Goal: Find specific page/section: Find specific page/section

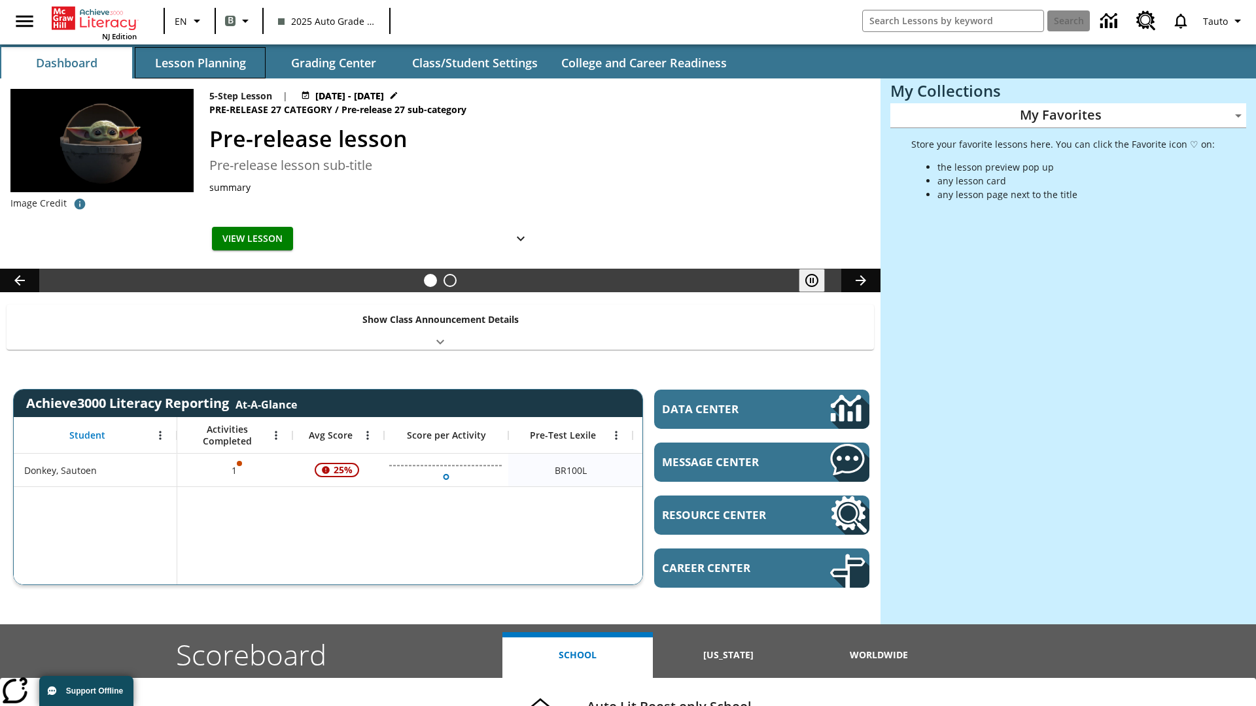
click at [200, 63] on button "Lesson Planning" at bounding box center [200, 62] width 131 height 31
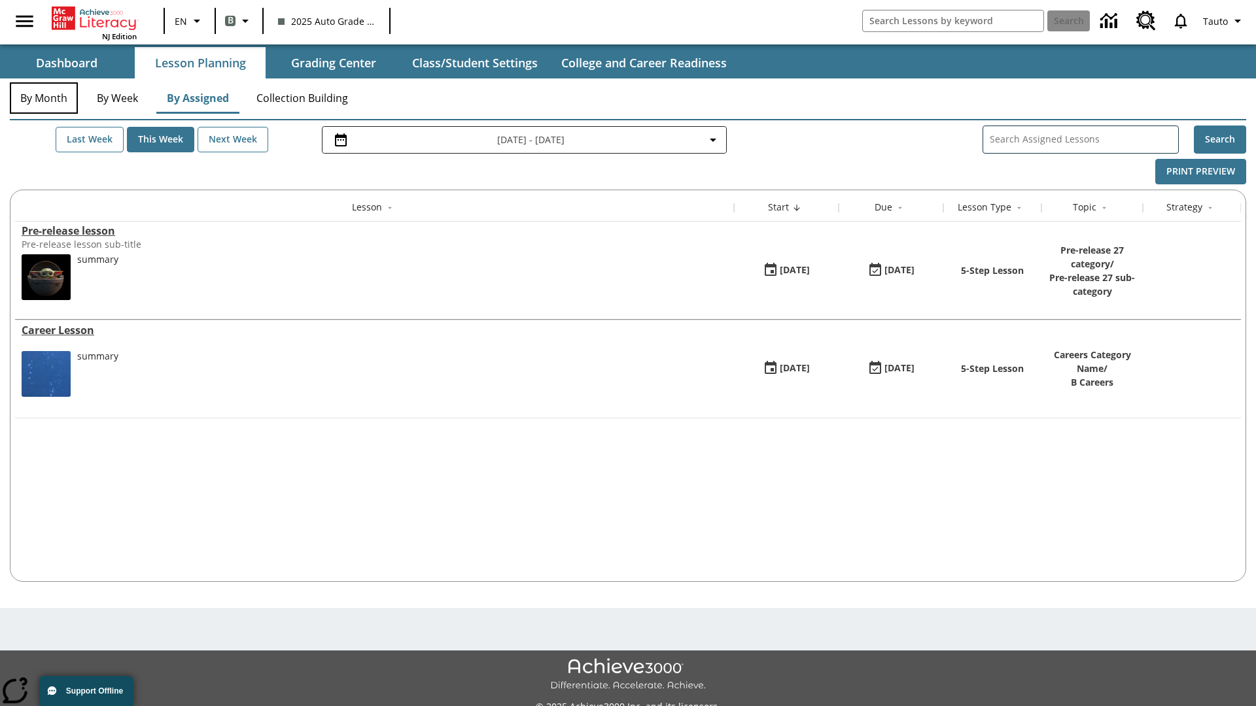
click at [44, 98] on button "By Month" at bounding box center [44, 97] width 68 height 31
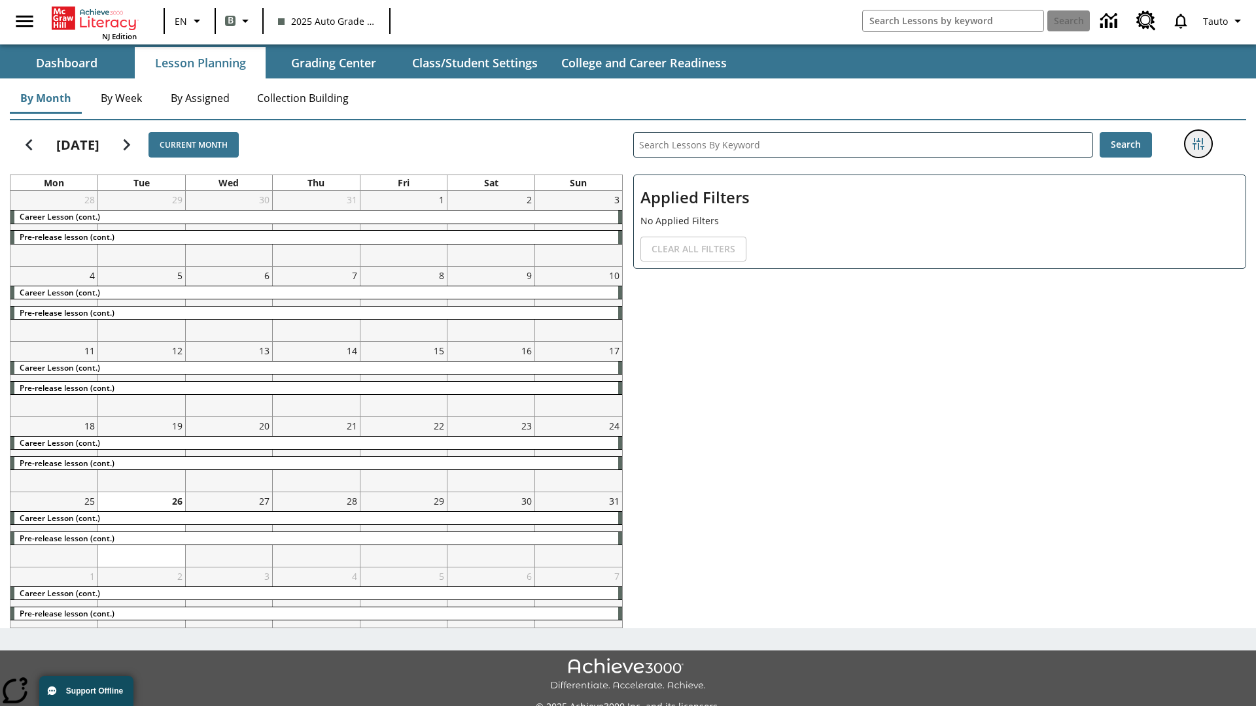
click at [1197, 144] on icon "Filters Side menu" at bounding box center [1198, 144] width 12 height 12
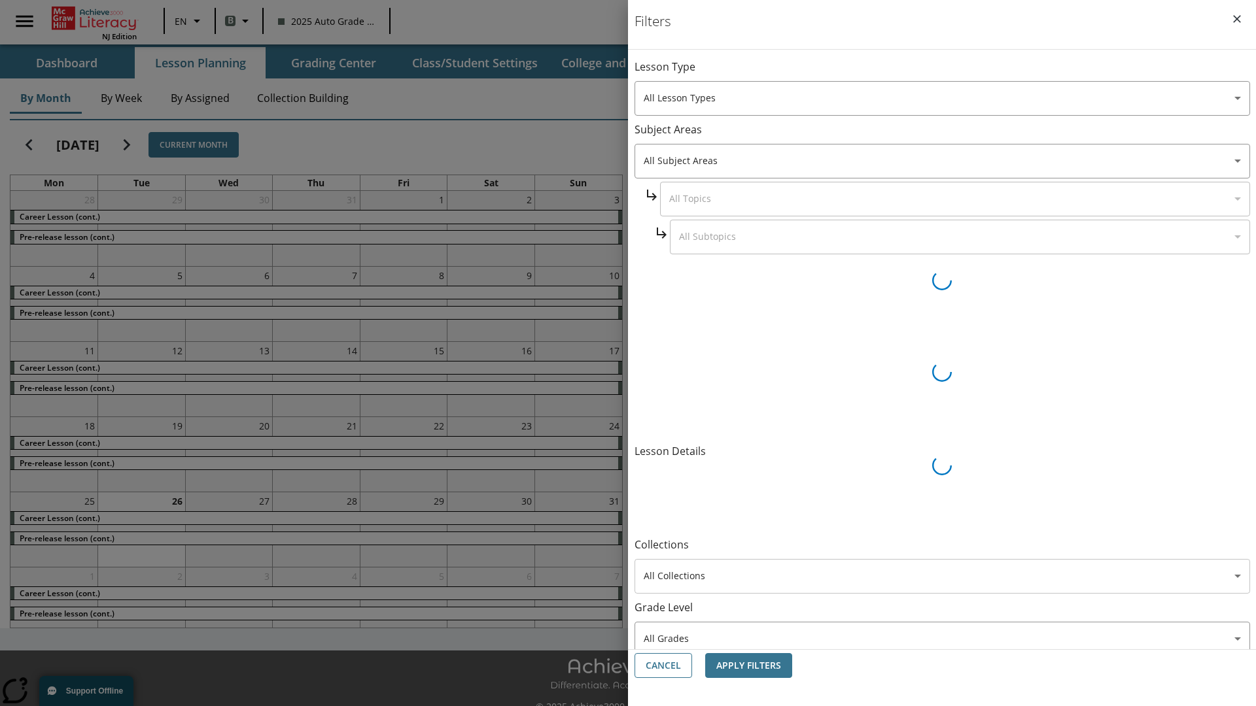
click at [942, 465] on body "Skip to main content NJ Edition EN B 2025 Auto Grade 1 B Search 0 Tauto Dashboa…" at bounding box center [628, 367] width 1256 height 735
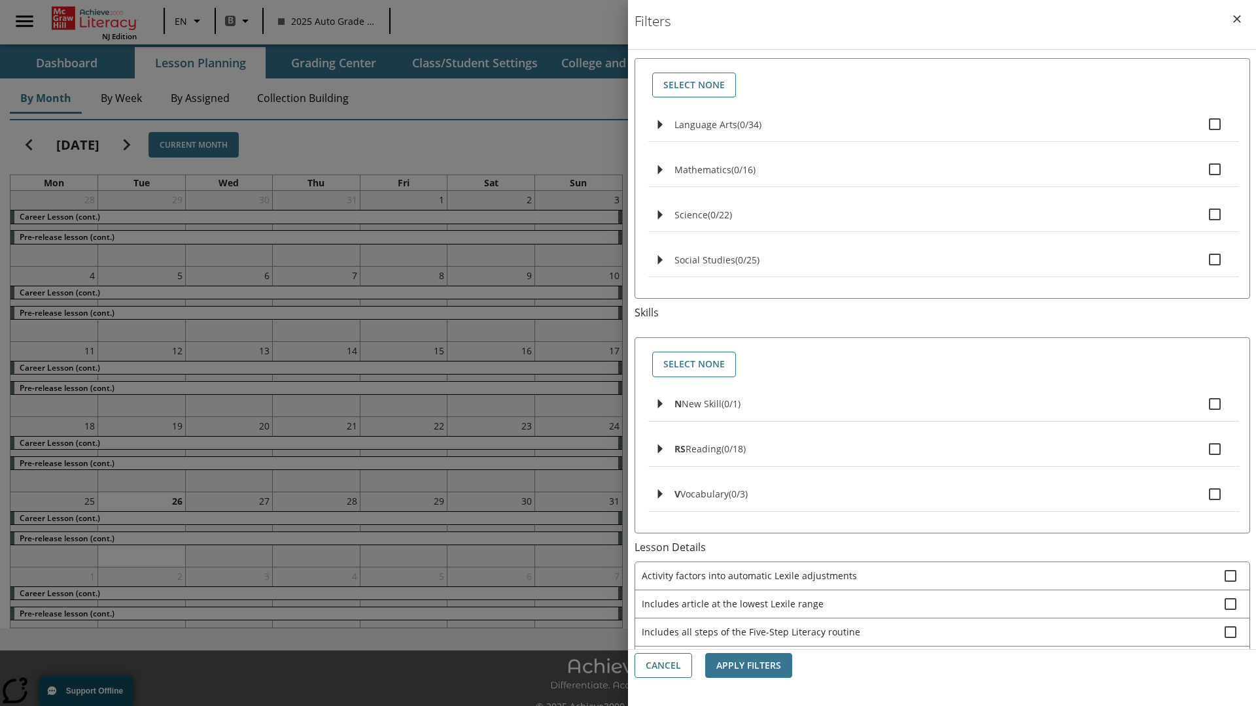
scroll to position [544, 0]
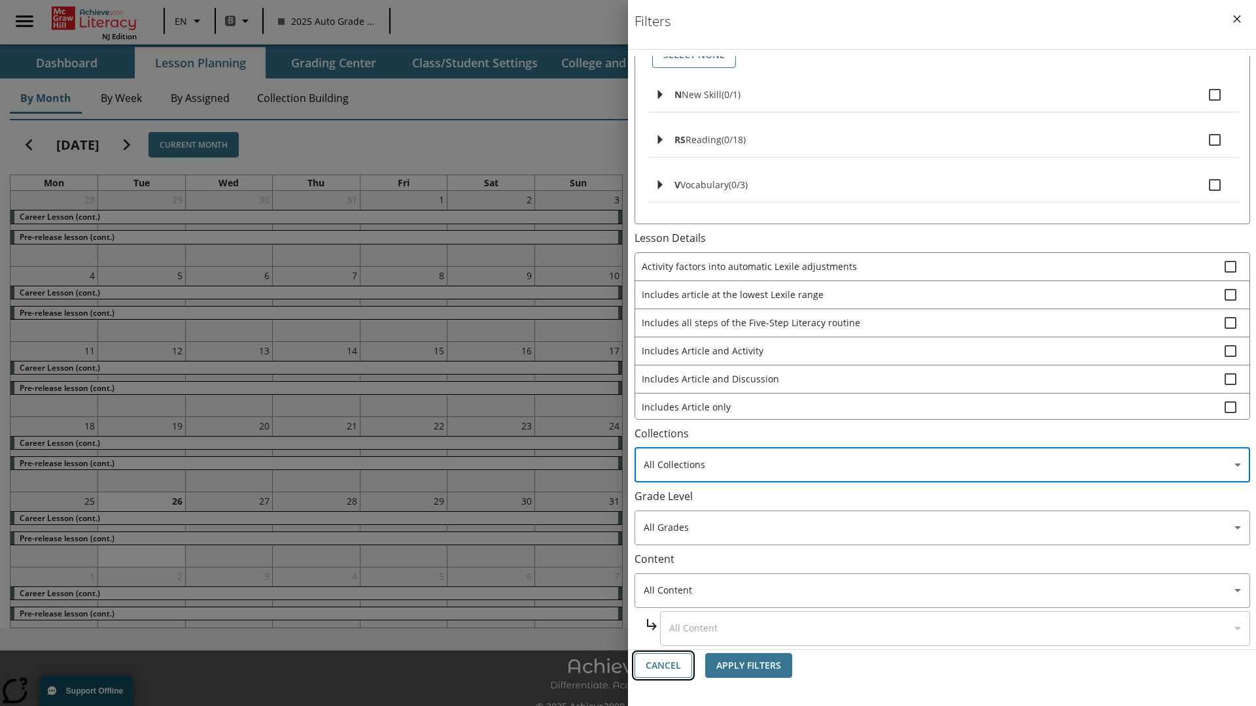
click at [663, 666] on button "Cancel" at bounding box center [663, 666] width 58 height 26
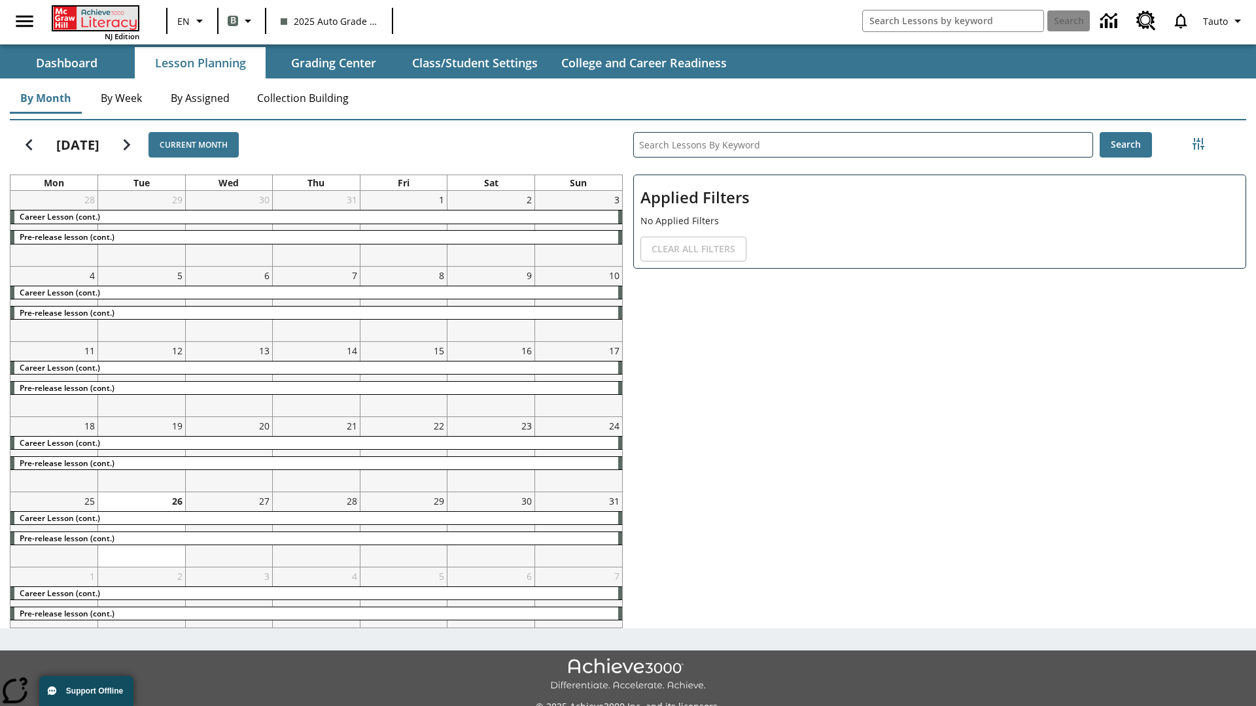
click at [94, 18] on icon "Home" at bounding box center [96, 19] width 87 height 24
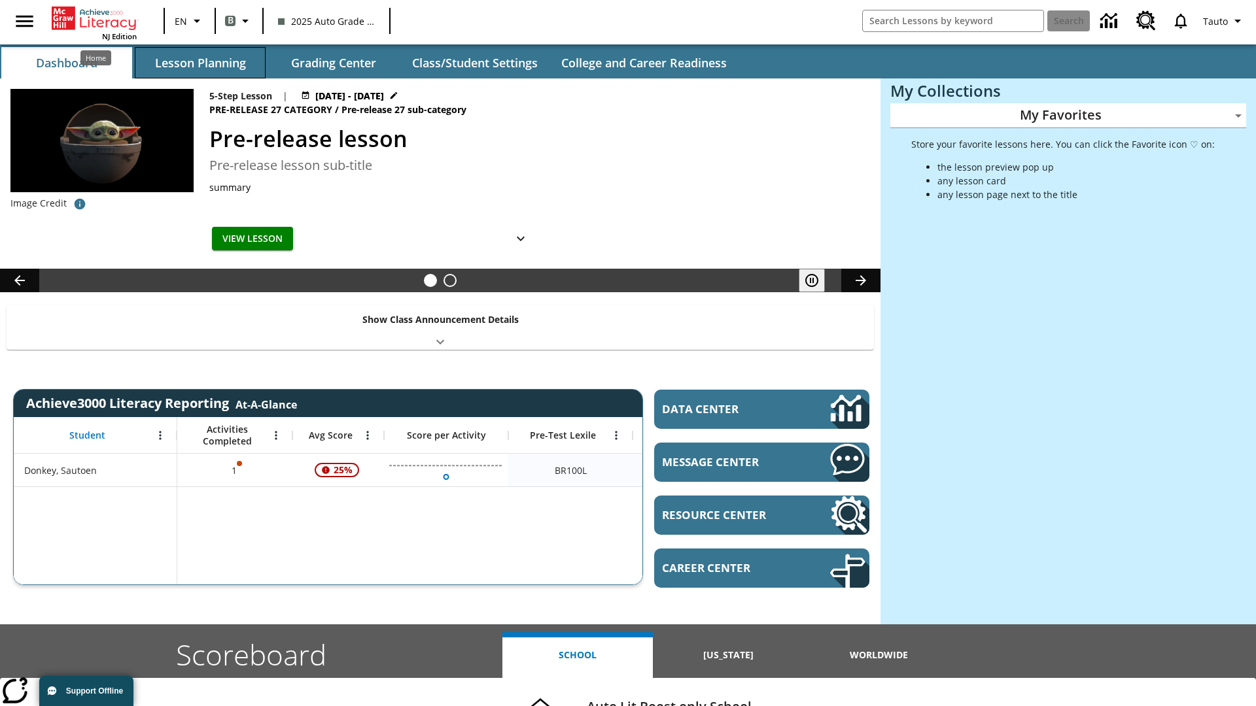
click at [200, 63] on button "Lesson Planning" at bounding box center [200, 62] width 131 height 31
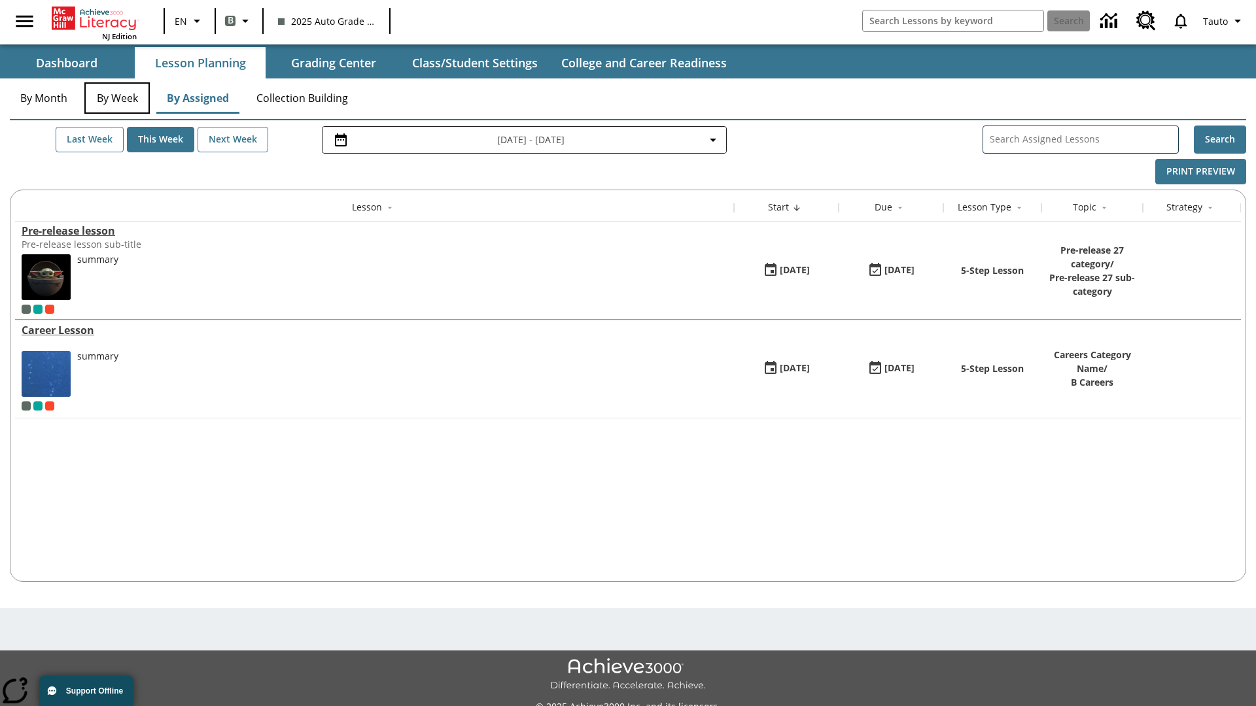
click at [117, 98] on button "By Week" at bounding box center [116, 97] width 65 height 31
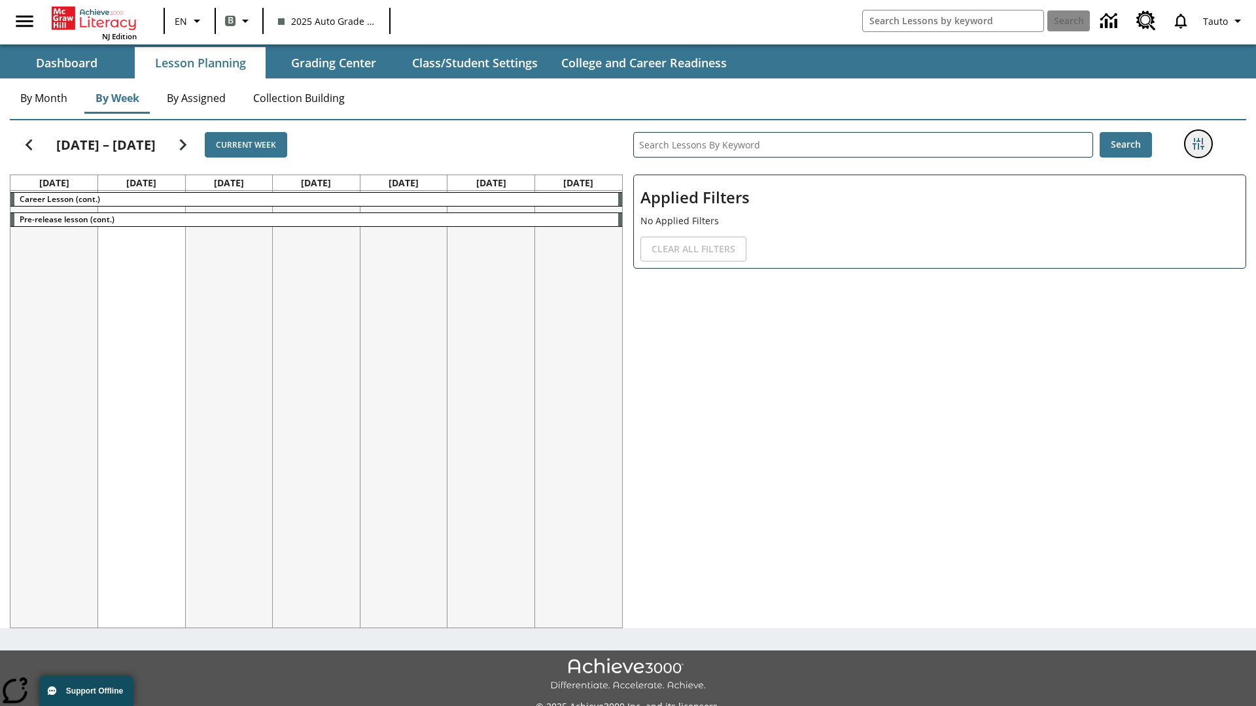
click at [1197, 144] on icon "Filters Side menu" at bounding box center [1198, 144] width 12 height 12
